Goal: Ask a question

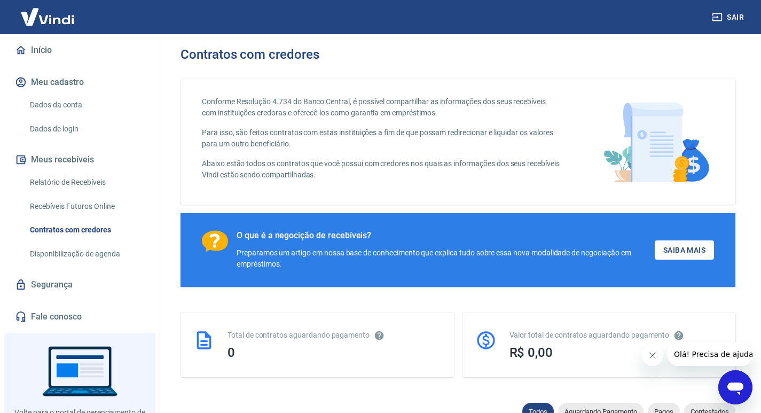
scroll to position [141, 0]
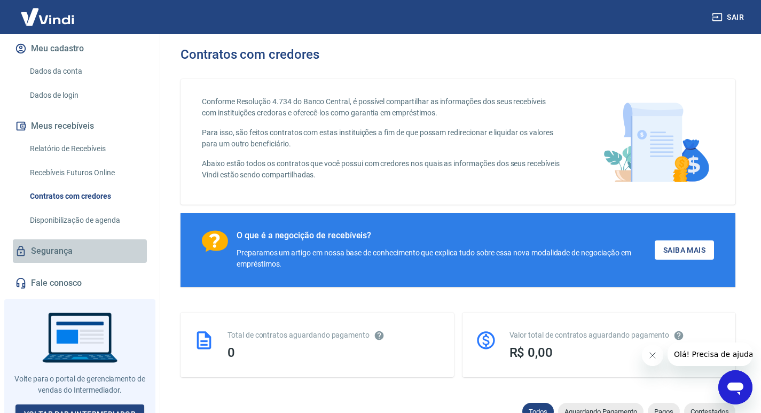
click at [100, 239] on link "Segurança" at bounding box center [80, 251] width 134 height 24
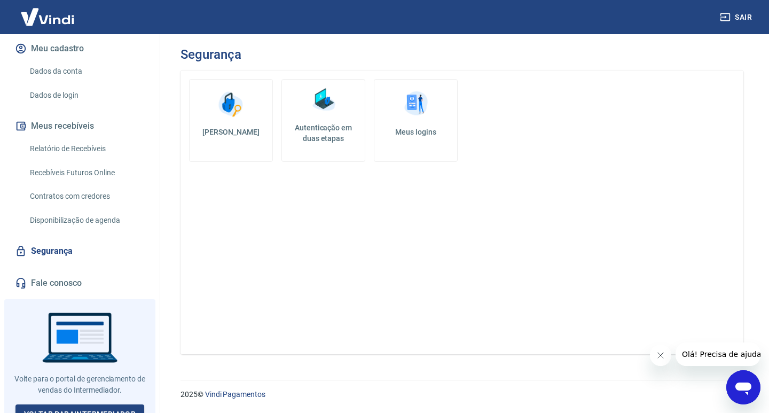
click at [408, 135] on h5 "Meus logins" at bounding box center [416, 132] width 66 height 11
click at [125, 405] on link "Voltar para Intermediador" at bounding box center [79, 415] width 129 height 20
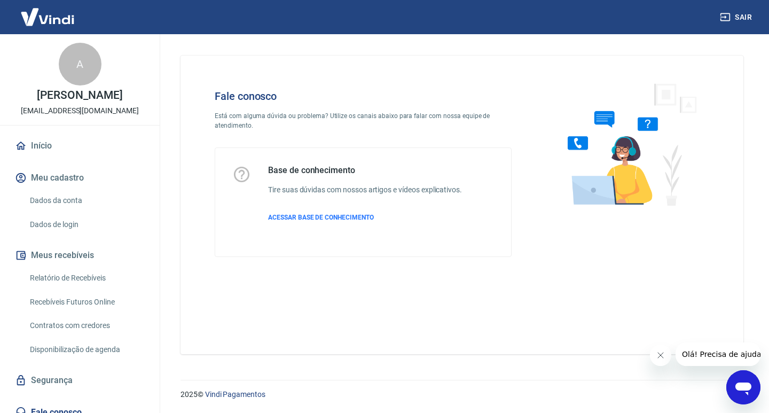
click at [741, 386] on icon "Abrir janela de mensagens" at bounding box center [744, 389] width 16 height 13
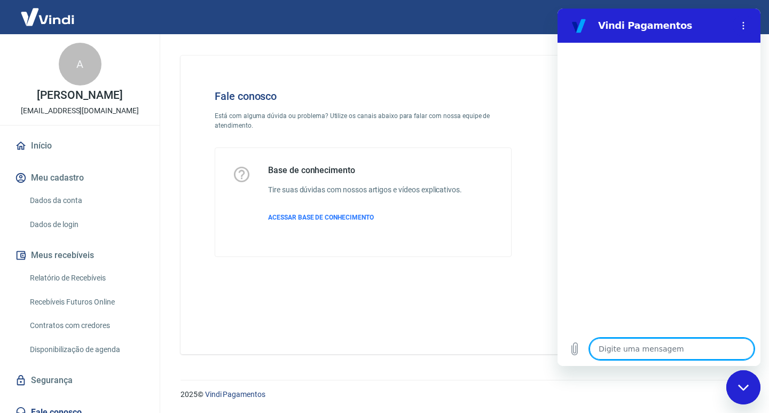
type textarea "O"
type textarea "x"
type textarea "OL"
type textarea "x"
type textarea "OLA"
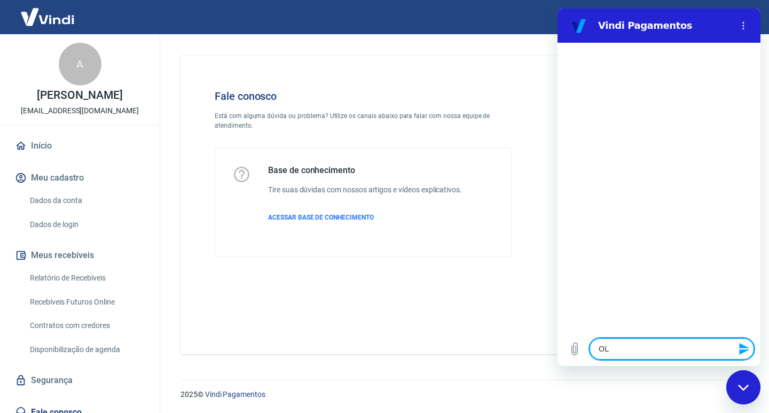
type textarea "x"
type textarea "OLA"
type textarea "x"
type textarea "[PERSON_NAME]"
type textarea "x"
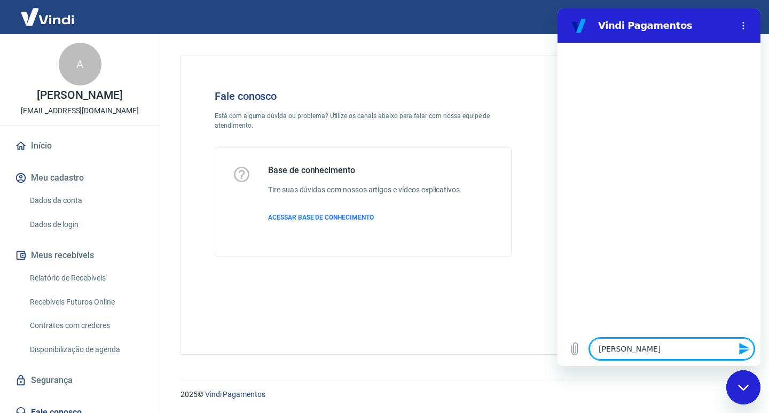
type textarea "OLA QU"
type textarea "x"
type textarea "OLA QUE"
type textarea "x"
type textarea "[PERSON_NAME]"
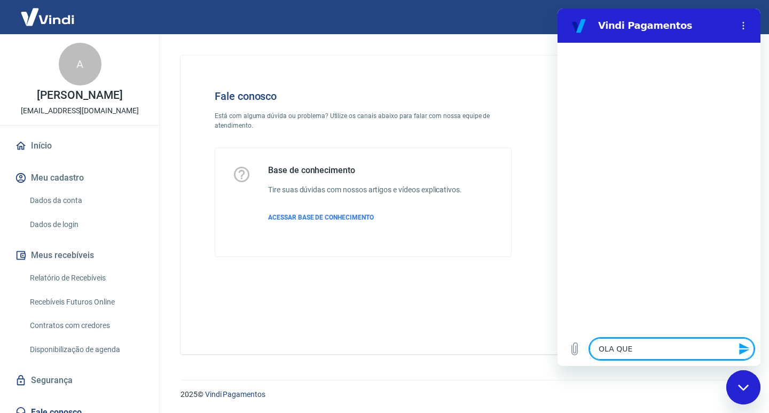
type textarea "x"
type textarea "[PERSON_NAME]"
type textarea "x"
type textarea "[PERSON_NAME]"
type textarea "x"
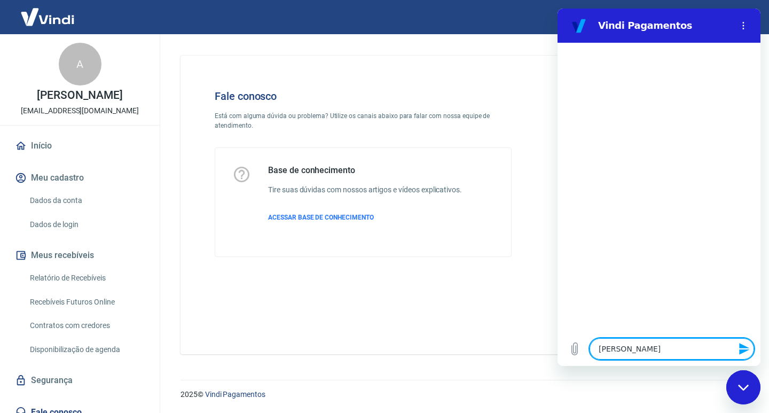
type textarea "OLA QUERO C"
type textarea "x"
type textarea "OLA QUERO CO"
type textarea "x"
type textarea "[PERSON_NAME] CON"
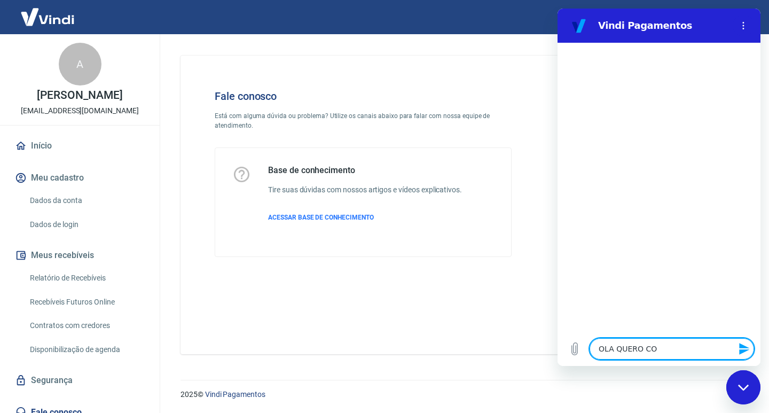
type textarea "x"
type textarea "OLA QUERO CONE"
type textarea "x"
type textarea "OLA QUERO CONEC"
type textarea "x"
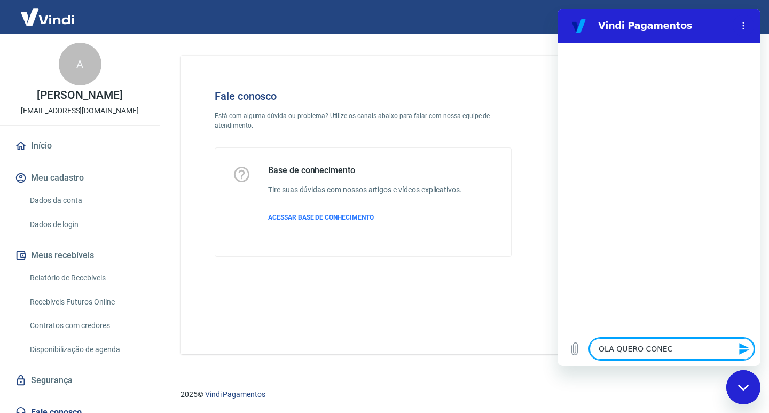
type textarea "OLA QUERO CONECT"
type textarea "x"
type textarea "OLA QUERO CONECTA"
type textarea "x"
type textarea "OLA QUERO CONECTAR"
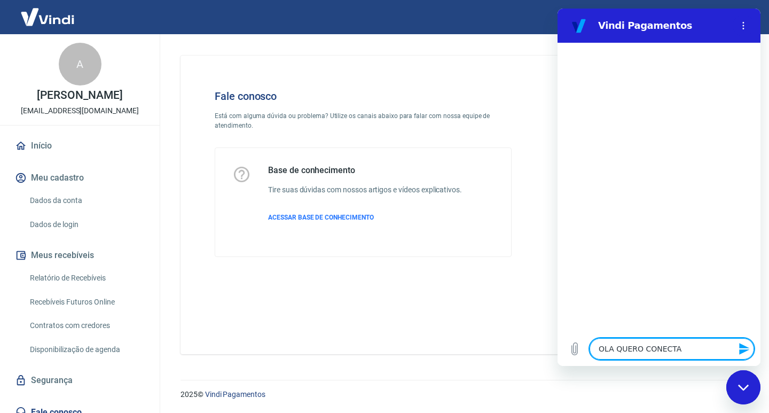
type textarea "x"
type textarea "OLA QUERO CONECTAR"
type textarea "x"
type textarea "OLA QUERO CONECTAR A"
type textarea "x"
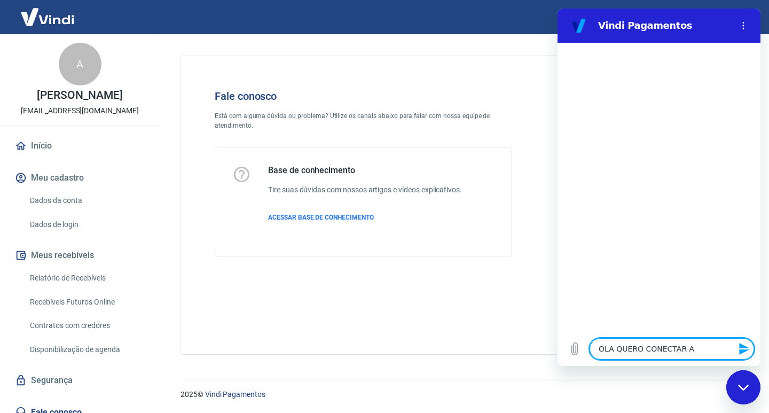
type textarea "OLA QUERO CONECTAR A"
type textarea "x"
type textarea "OLA QUERO CONECTAR A B"
type textarea "x"
type textarea "OLA QUERO CONECTAR A BA"
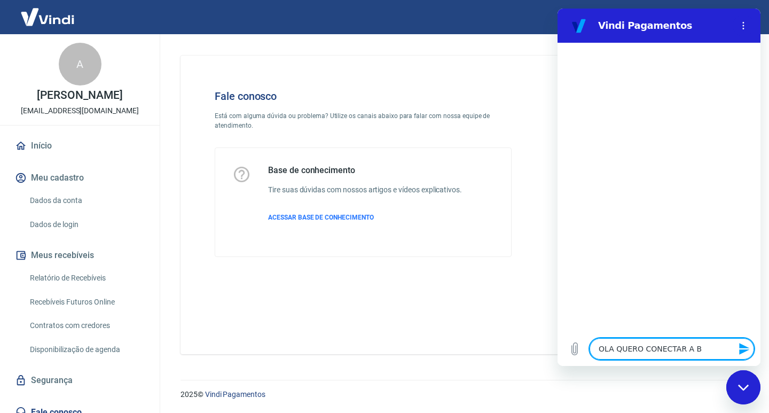
type textarea "x"
type textarea "OLA QUERO CONECTAR A BAG"
type textarea "x"
type textarea "OLA QUERO CONECTAR A BAGY"
type textarea "x"
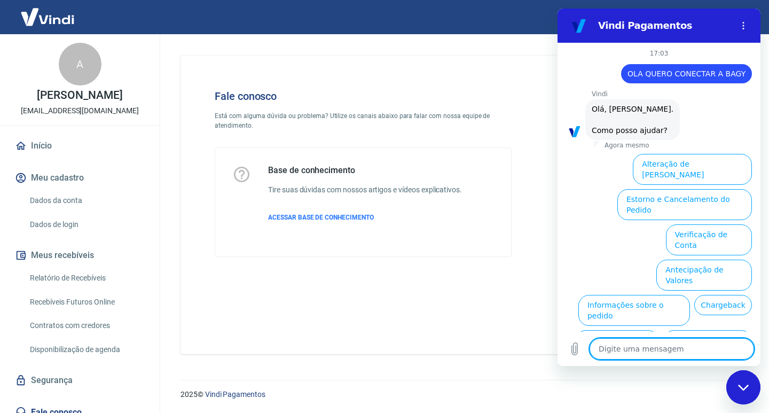
scroll to position [42, 0]
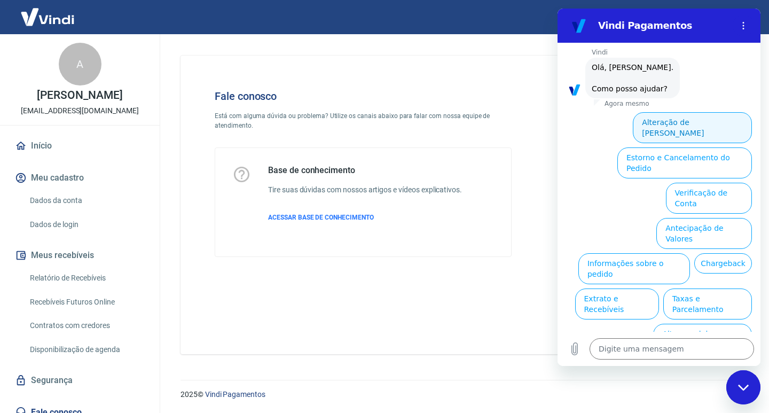
click at [678, 122] on button "Alteração de [PERSON_NAME]" at bounding box center [692, 127] width 119 height 31
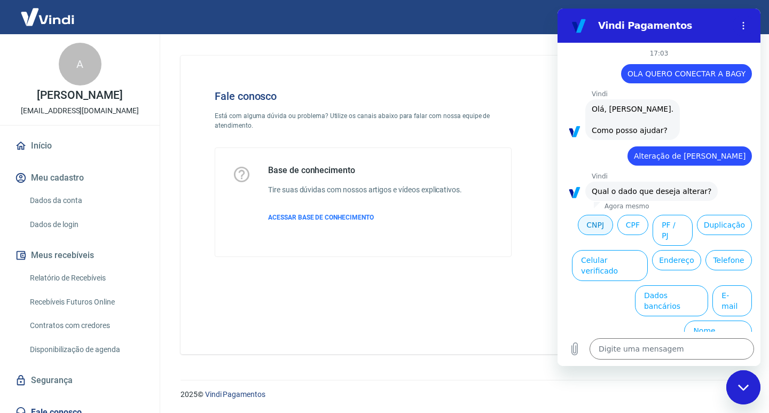
click at [590, 226] on button "CNPJ" at bounding box center [595, 225] width 35 height 20
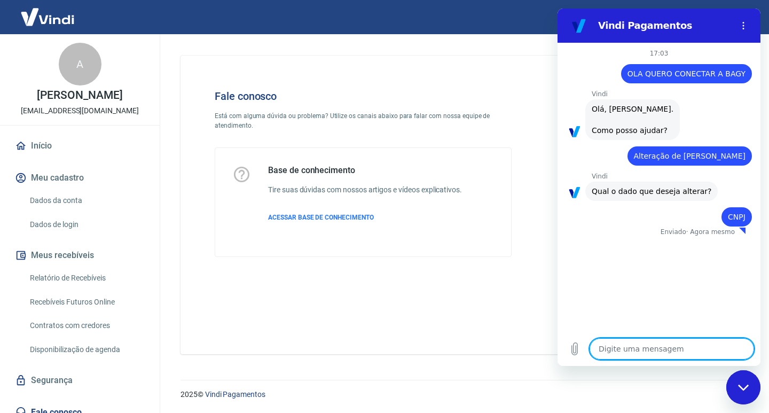
type textarea "x"
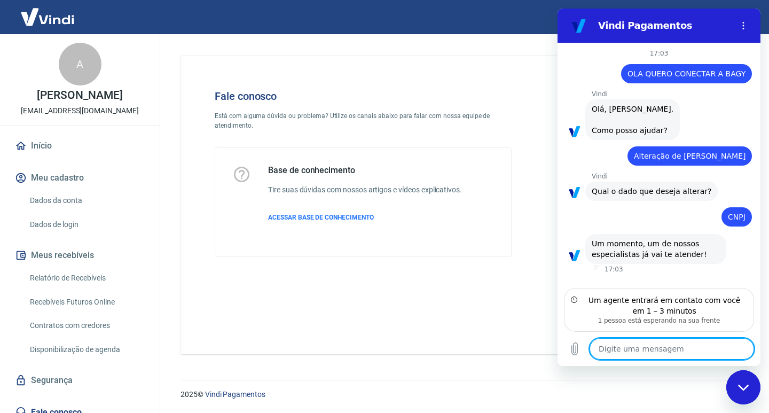
click at [657, 345] on textarea at bounding box center [672, 348] width 165 height 21
click at [646, 343] on textarea at bounding box center [672, 348] width 165 height 21
type textarea "O"
type textarea "x"
type textarea "OL"
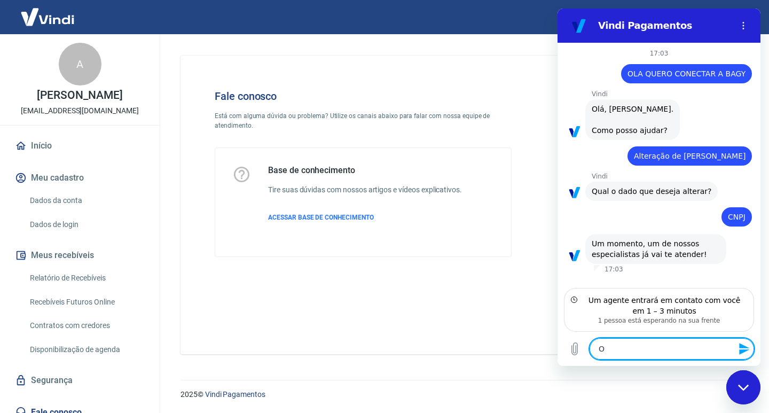
type textarea "x"
type textarea "OLA"
type textarea "x"
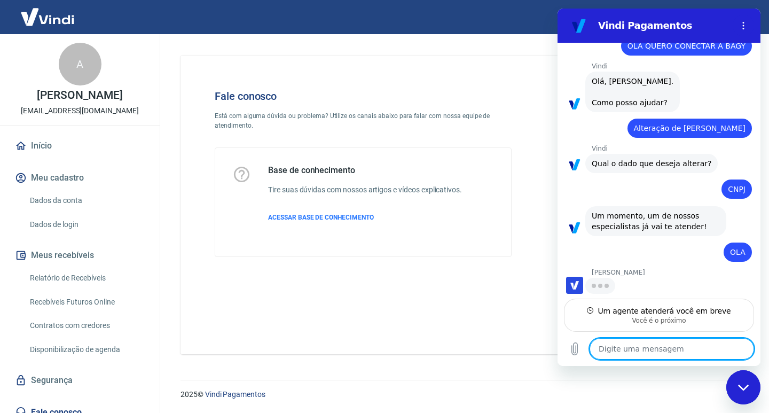
scroll to position [28, 0]
type textarea "x"
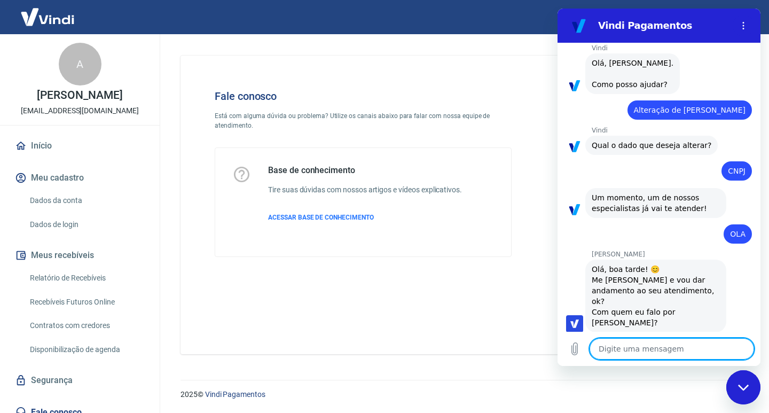
scroll to position [48, 0]
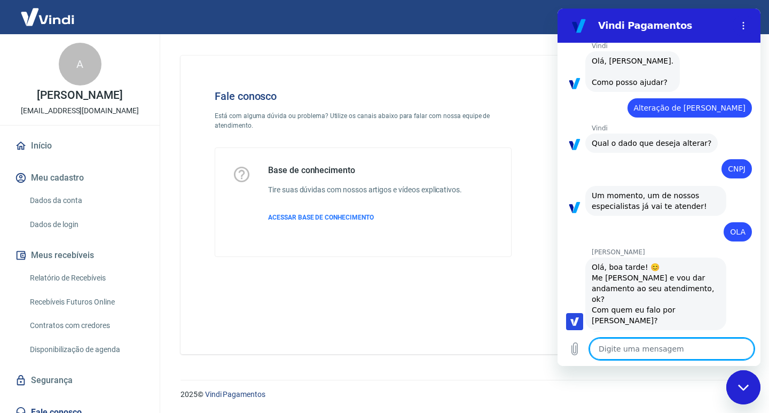
type textarea "V"
type textarea "x"
type textarea "VA"
type textarea "x"
type textarea "VAN"
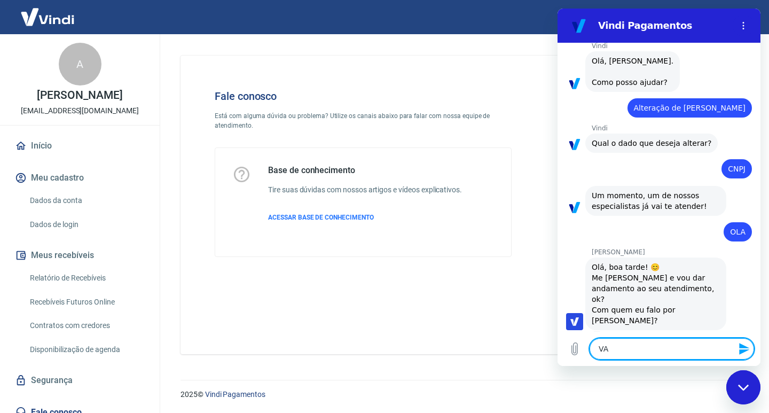
type textarea "x"
type textarea "VANE"
type textarea "x"
type textarea "VANES"
type textarea "x"
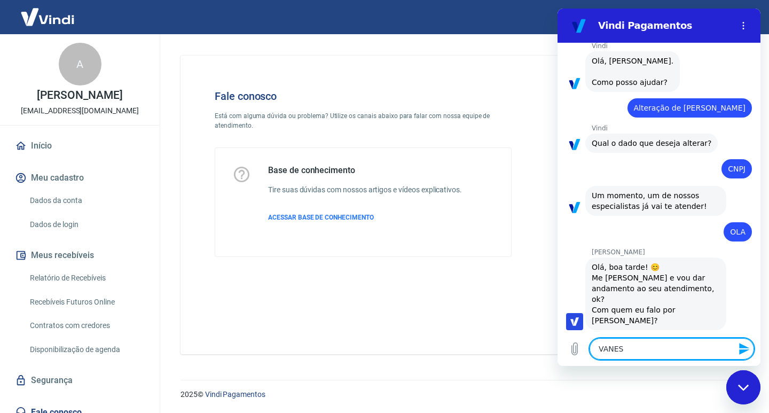
type textarea "VANESS"
type textarea "x"
type textarea "[PERSON_NAME]"
type textarea "x"
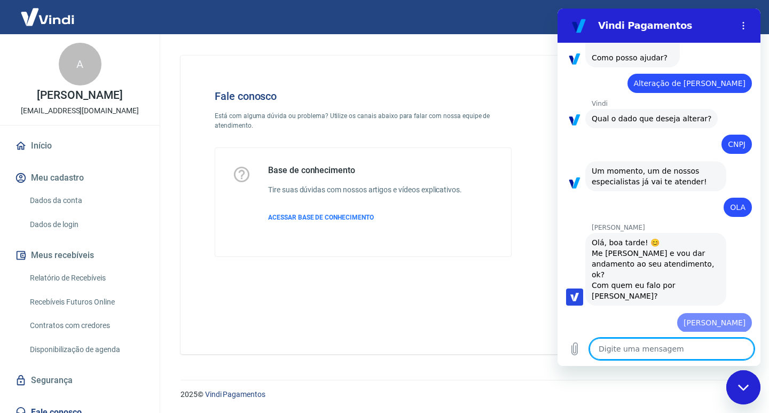
type textarea "x"
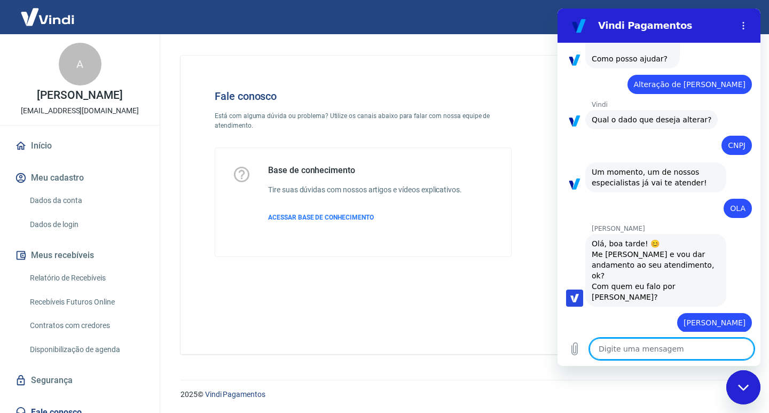
scroll to position [74, 0]
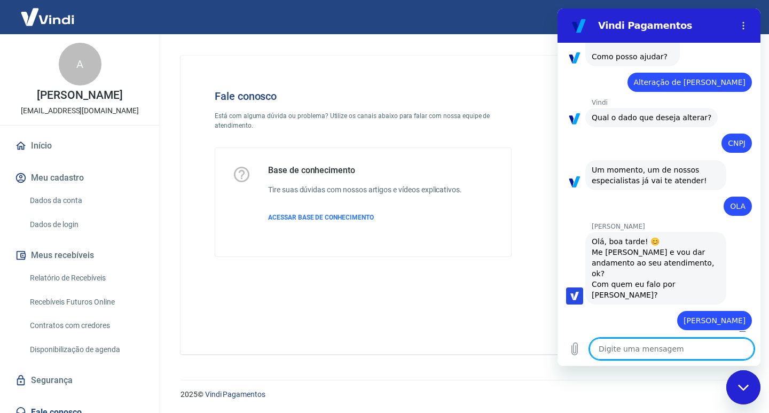
type textarea "a"
type textarea "x"
type textarea "an"
type textarea "x"
type textarea "and"
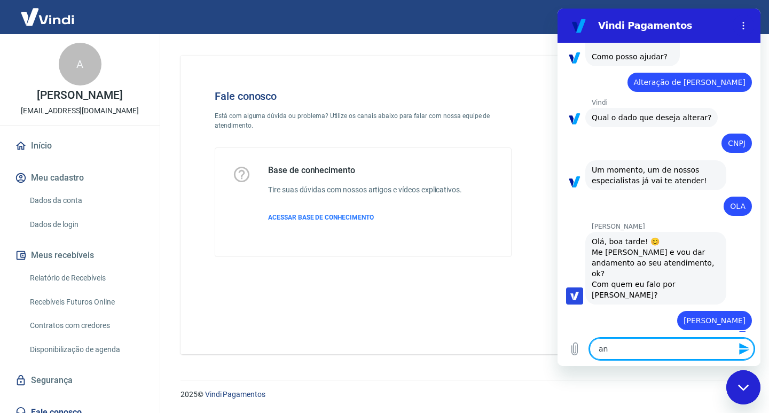
type textarea "x"
type textarea "andr"
type textarea "x"
type textarea "andre"
type textarea "x"
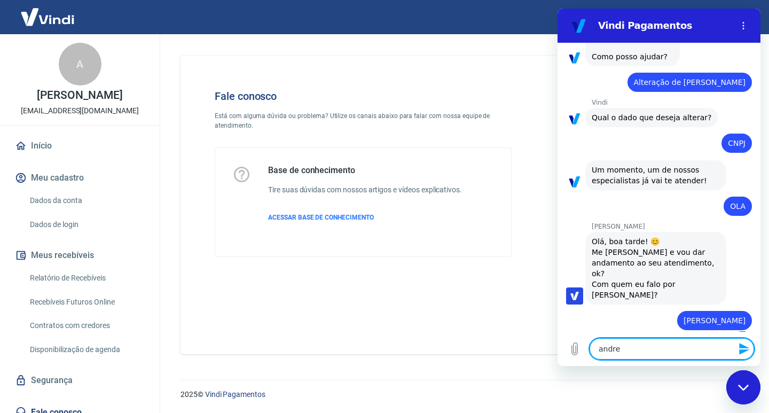
type textarea "andrez"
type textarea "x"
type textarea "andrezz"
type textarea "x"
type textarea "andrezza"
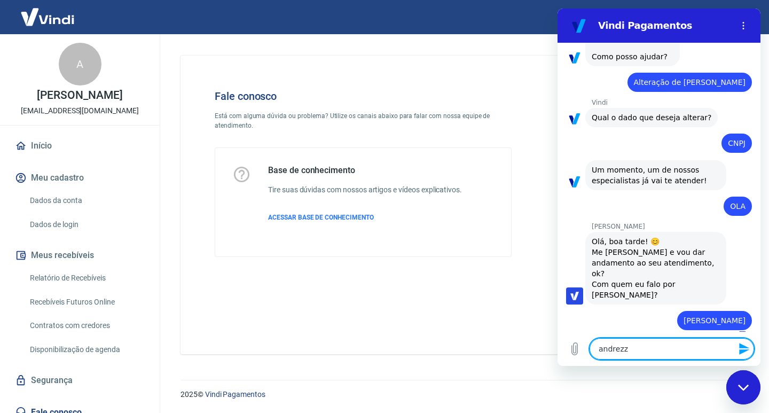
type textarea "x"
type textarea "andrezza"
type textarea "x"
type textarea "andrezza q"
type textarea "x"
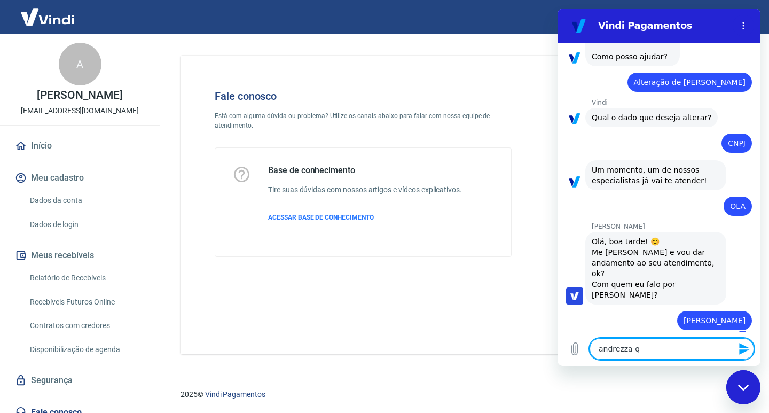
type textarea "andrezza qu"
type textarea "x"
type textarea "andrezza que"
type textarea "x"
type textarea "[PERSON_NAME]"
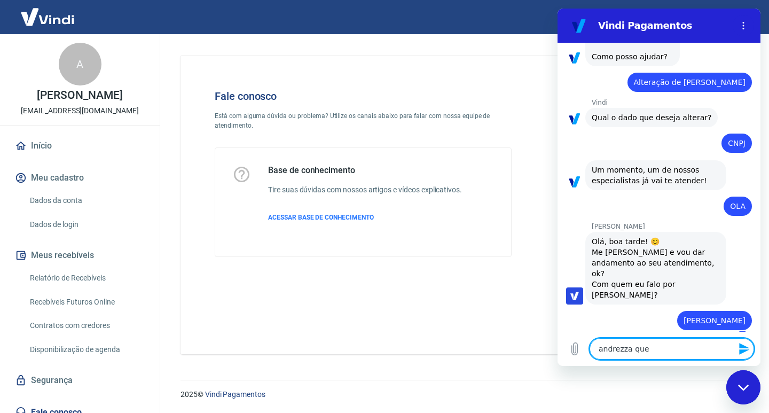
type textarea "x"
type textarea "[PERSON_NAME]"
type textarea "x"
type textarea "[PERSON_NAME]"
type textarea "x"
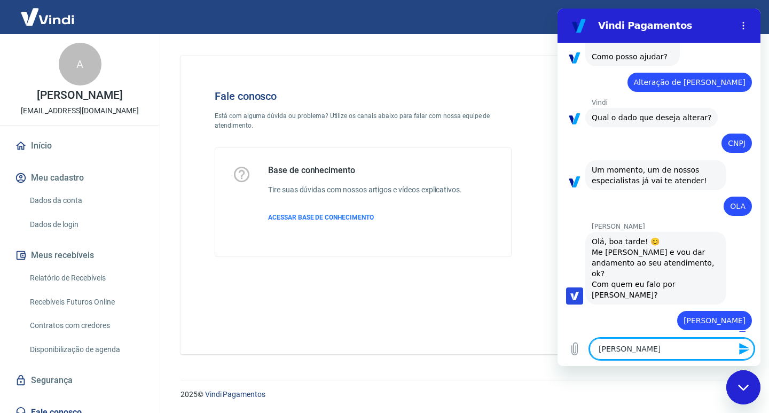
type textarea "[PERSON_NAME]"
type textarea "x"
type textarea "[PERSON_NAME]"
type textarea "x"
type textarea "andrezza que"
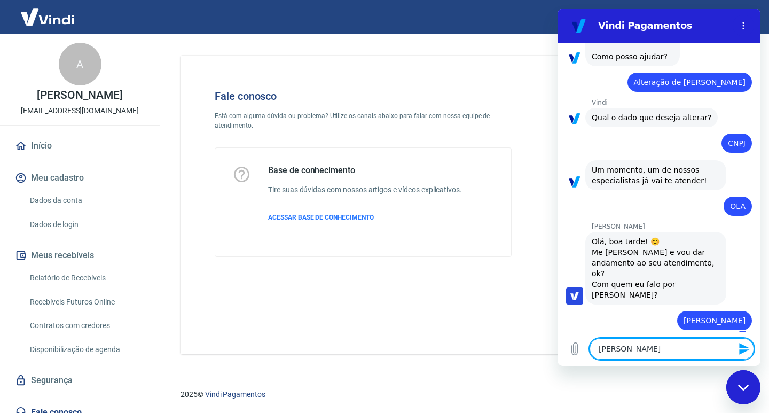
type textarea "x"
type textarea "[PERSON_NAME]"
type textarea "x"
type textarea "[PERSON_NAME]"
type textarea "x"
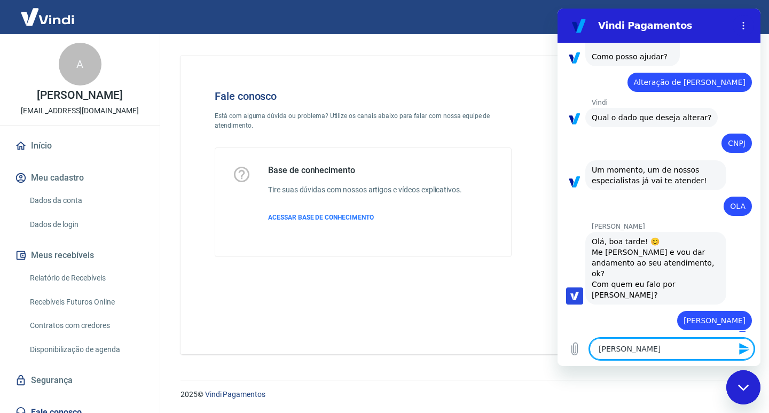
type textarea "[PERSON_NAME]"
type textarea "x"
type textarea "[PERSON_NAME] a"
type textarea "x"
type textarea "[PERSON_NAME] at"
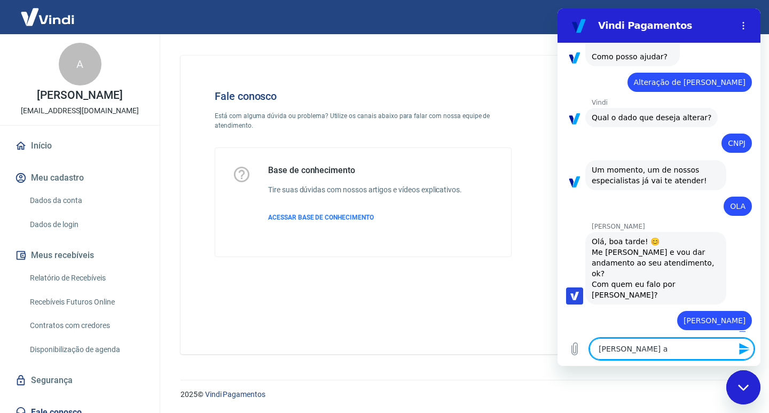
type textarea "x"
type textarea "[PERSON_NAME] ati"
type textarea "x"
type textarea "[PERSON_NAME] ativ"
type textarea "x"
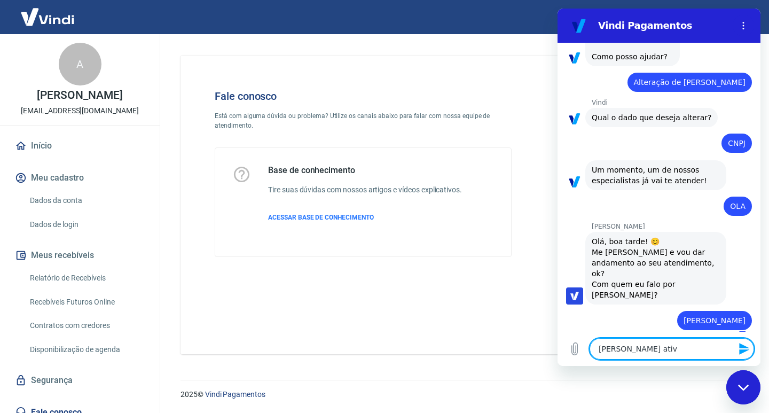
type textarea "[PERSON_NAME] ativa"
type textarea "x"
type textarea "[PERSON_NAME]"
type textarea "x"
type textarea "[PERSON_NAME]"
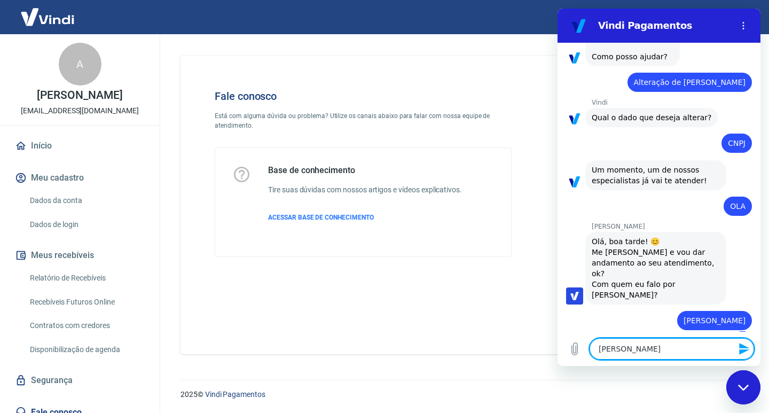
type textarea "x"
type textarea "[PERSON_NAME] ativar o"
type textarea "x"
type textarea "[PERSON_NAME] ativar o"
type textarea "x"
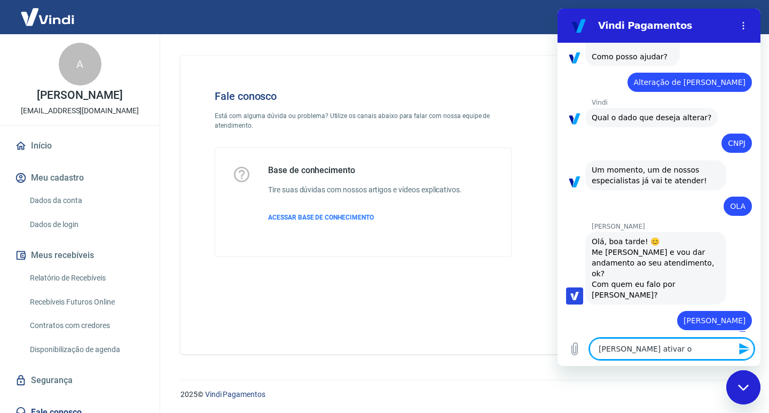
type textarea "[PERSON_NAME] ativar o v"
type textarea "x"
type textarea "[PERSON_NAME] ativar o ve"
type textarea "x"
type textarea "[PERSON_NAME] ativar o ven"
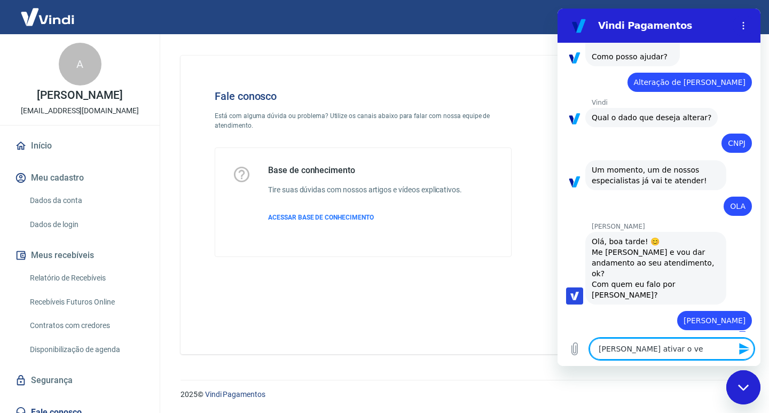
type textarea "x"
type textarea "[PERSON_NAME] ativar o ve"
type textarea "x"
type textarea "[PERSON_NAME] ativar o v"
type textarea "x"
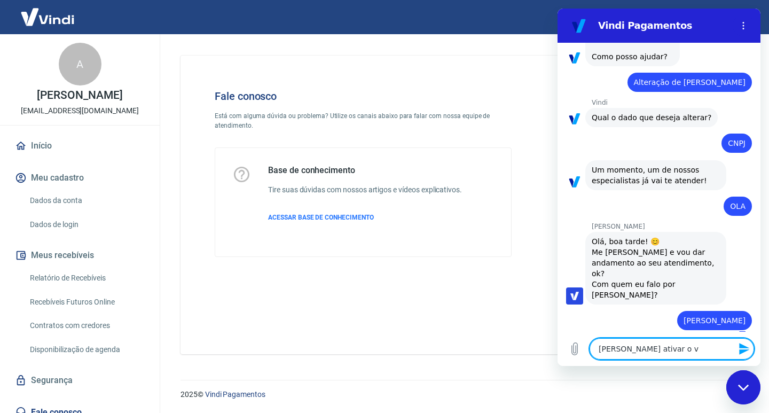
type textarea "[PERSON_NAME] ativar o"
type textarea "x"
type textarea "[PERSON_NAME] ativar o v"
type textarea "x"
type textarea "[PERSON_NAME] ativar o vi"
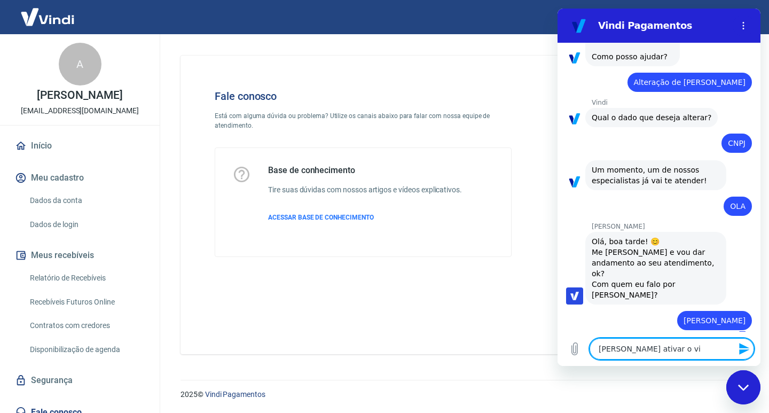
type textarea "x"
type textarea "[PERSON_NAME] ativar o vin"
type textarea "x"
type textarea "[PERSON_NAME] ativar o vind"
type textarea "x"
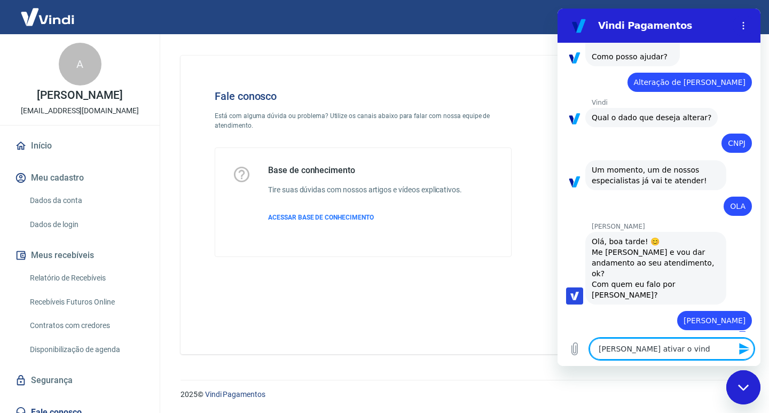
type textarea "[PERSON_NAME] ativar o vindi"
type textarea "x"
type textarea "[PERSON_NAME] ativar o vindi"
type textarea "x"
type textarea "[PERSON_NAME] ativar o vindi n"
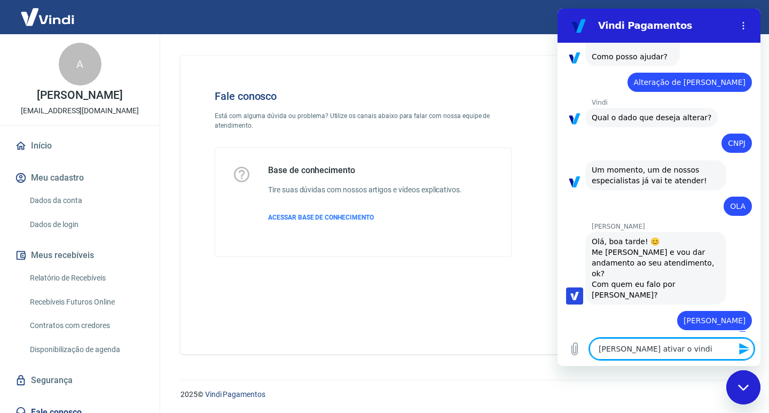
type textarea "x"
type textarea "[PERSON_NAME] ativar o vindi na"
type textarea "x"
type textarea "[PERSON_NAME] ativar o vindi na"
type textarea "x"
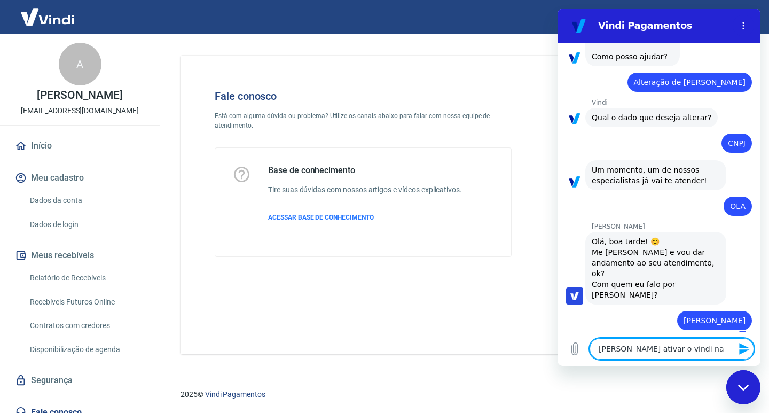
type textarea "andrezza quero ativar o vindi na b"
type textarea "x"
type textarea "andrezza quero ativar o vindi na ba"
type textarea "x"
type textarea "[PERSON_NAME] ativar o vindi na bag"
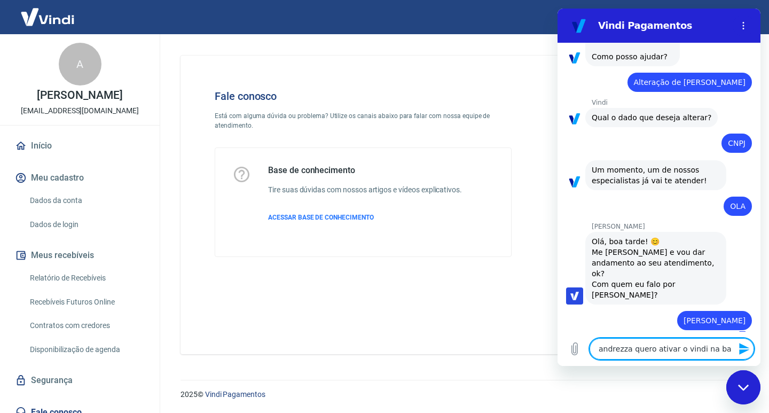
type textarea "x"
type textarea "andrezza quero ativar o vindi na bagy"
type textarea "x"
type textarea "andrezza quero ativar o vindi na bagy"
type textarea "x"
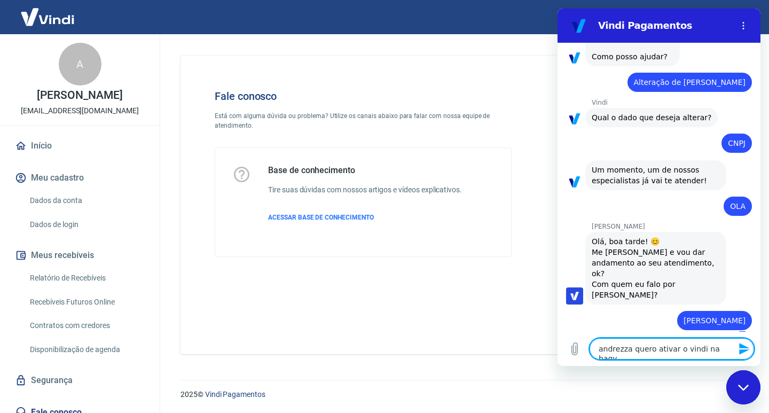
type textarea "andrezza quero ativar o vindi na bagy e"
type textarea "x"
type textarea "andrezza quero ativar o vindi na bagy e"
type textarea "x"
type textarea "andrezza quero ativar o vindi na bagy e n"
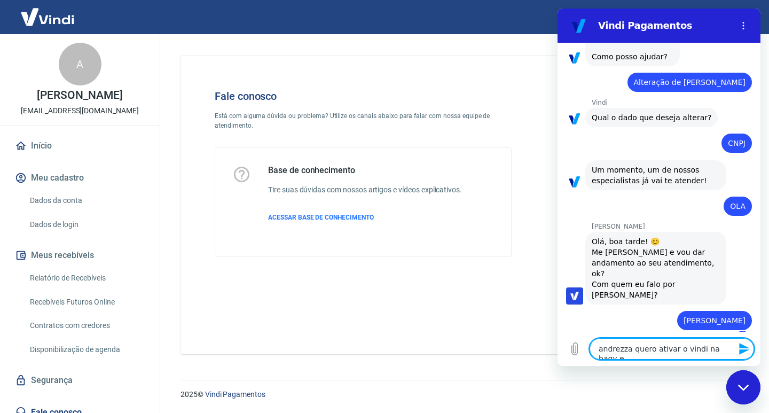
type textarea "x"
type textarea "andrezza quero ativar o vindi na bagy e na"
type textarea "x"
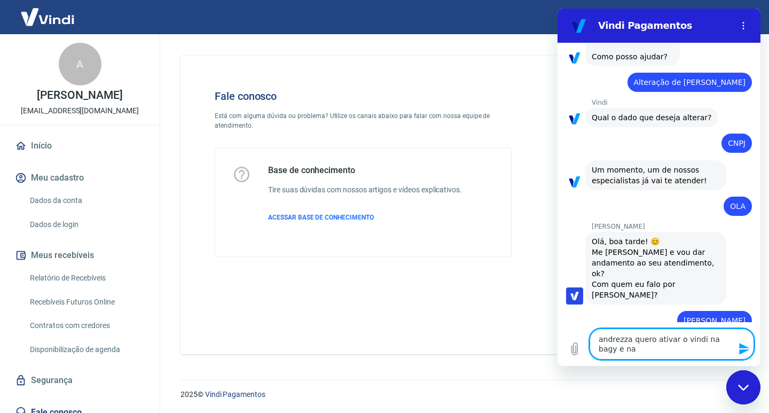
type textarea "[PERSON_NAME] ativar o vindi na bagy e nai"
type textarea "x"
type textarea "andrezza quero ativar o vindi na bagy e naio"
type textarea "x"
type textarea "andrezza quero ativar o vindi na bagy e naio"
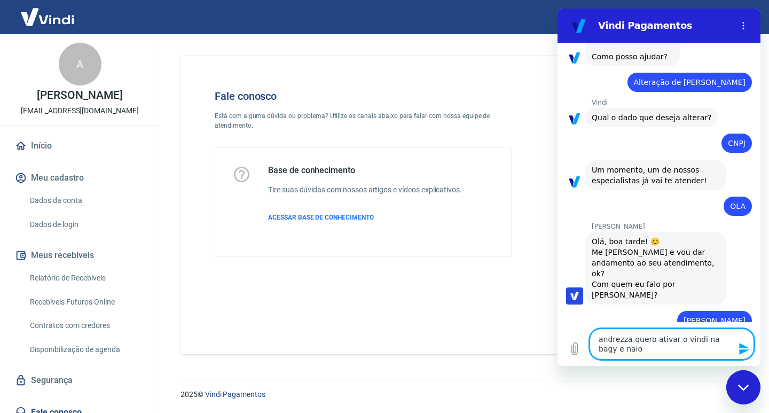
type textarea "x"
type textarea "andrezza quero ativar o vindi na bagy e naio"
type textarea "x"
type textarea "[PERSON_NAME] ativar o vindi na bagy e nai"
type textarea "x"
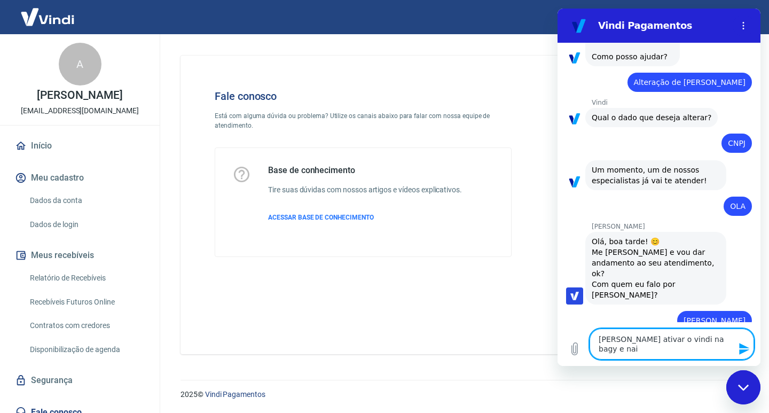
type textarea "andrezza quero ativar o vindi na bagy e na"
type textarea "x"
type textarea "andrezza quero ativar o vindi na bagy e n"
type textarea "x"
type textarea "andrezza quero ativar o vindi na bagy e nã"
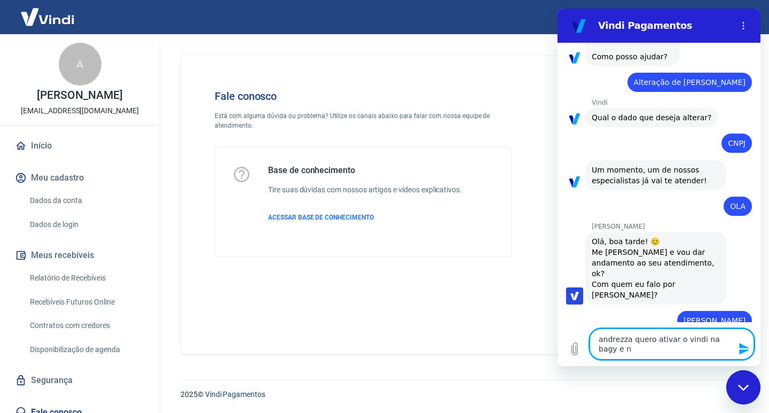
type textarea "x"
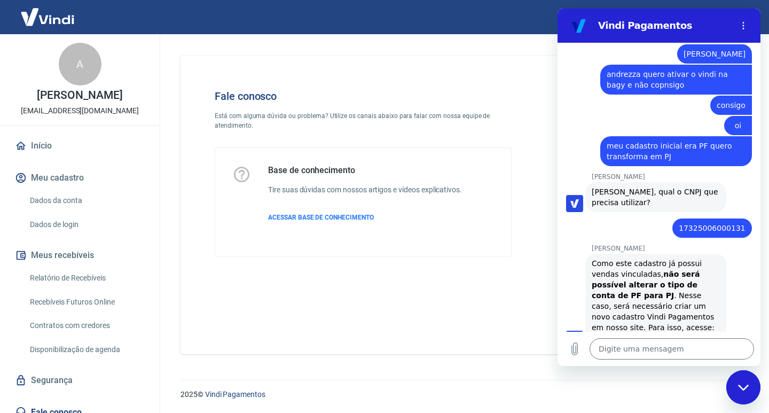
scroll to position [369, 0]
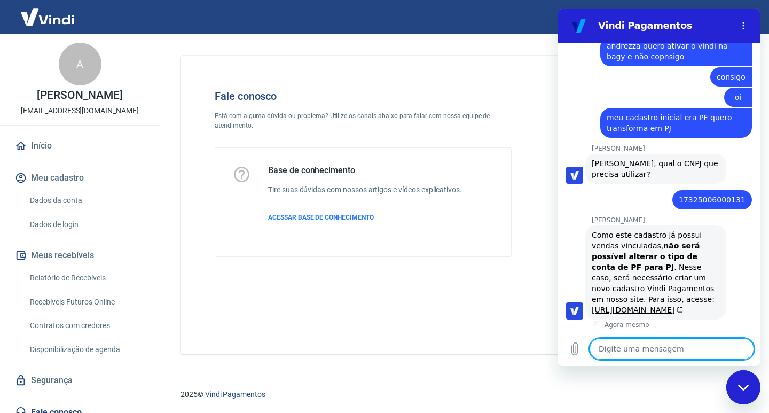
click at [677, 343] on textarea at bounding box center [672, 348] width 165 height 21
drag, startPoint x: 742, startPoint y: 356, endPoint x: 741, endPoint y: 344, distance: 12.9
click at [742, 352] on button "Enviar mensagem" at bounding box center [743, 348] width 21 height 21
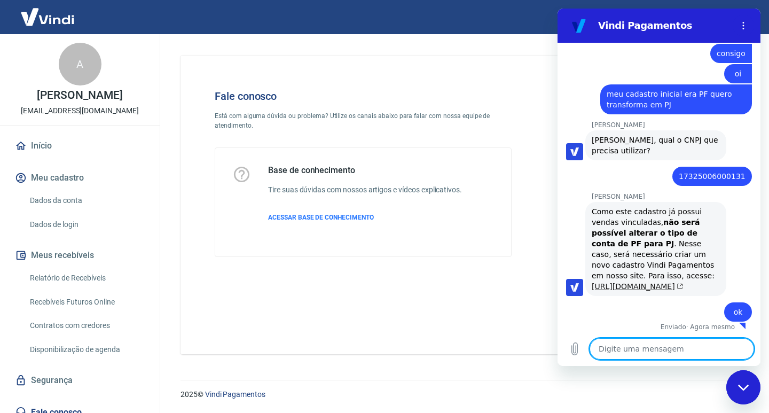
scroll to position [392, 0]
click at [679, 282] on link "[URL][DOMAIN_NAME]" at bounding box center [637, 286] width 91 height 9
